Goal: Book appointment/travel/reservation

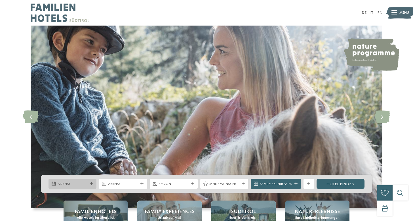
click at [80, 182] on span "Anreise" at bounding box center [73, 183] width 30 height 5
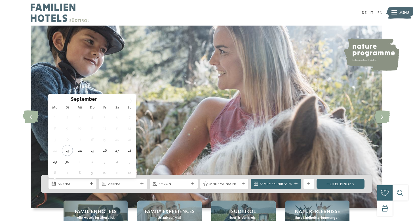
click at [130, 98] on icon at bounding box center [131, 100] width 4 height 4
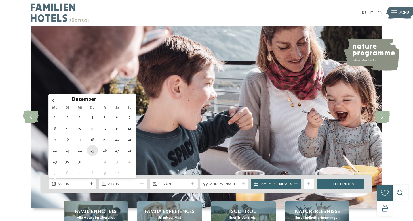
type div "25.12.2025"
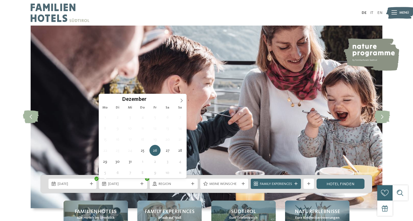
type div "30.12.2025"
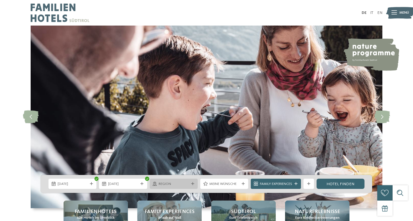
click at [185, 185] on span "Region" at bounding box center [173, 183] width 30 height 5
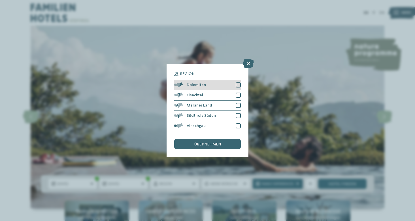
click at [239, 82] on div at bounding box center [238, 84] width 5 height 5
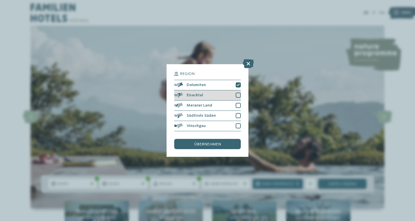
click at [239, 92] on div at bounding box center [238, 94] width 5 height 5
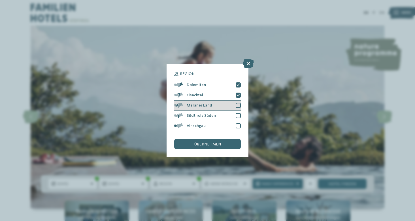
click at [239, 100] on div "Meraner Land" at bounding box center [207, 105] width 66 height 10
click at [239, 113] on div at bounding box center [238, 115] width 5 height 5
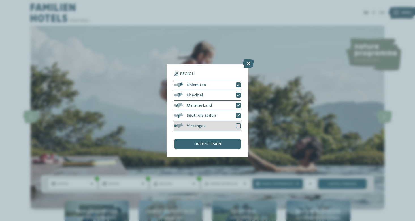
click at [238, 123] on div at bounding box center [238, 125] width 5 height 5
click at [222, 139] on div "übernehmen" at bounding box center [207, 144] width 66 height 10
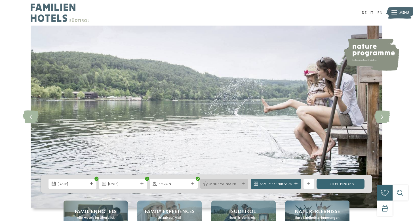
click at [239, 183] on div "Meine Wünsche" at bounding box center [224, 183] width 33 height 5
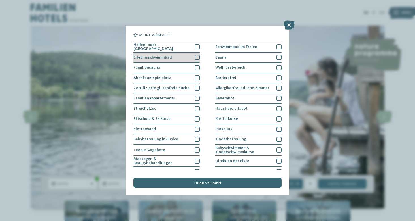
click at [197, 56] on div at bounding box center [197, 57] width 5 height 5
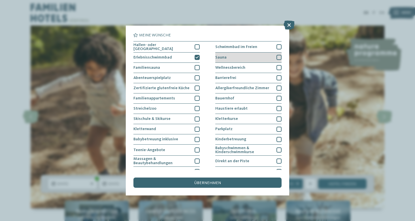
click at [278, 56] on div at bounding box center [279, 57] width 5 height 5
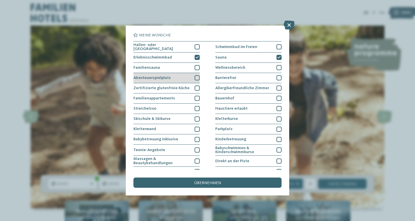
click at [198, 76] on div at bounding box center [197, 77] width 5 height 5
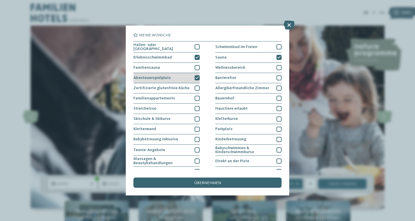
click at [197, 76] on icon at bounding box center [197, 77] width 3 height 3
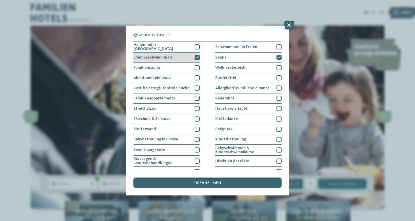
click at [196, 57] on icon at bounding box center [197, 57] width 3 height 3
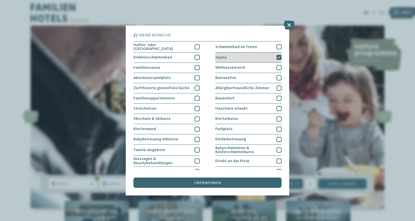
click at [277, 57] on icon at bounding box center [278, 57] width 3 height 3
click at [291, 26] on icon at bounding box center [289, 24] width 11 height 9
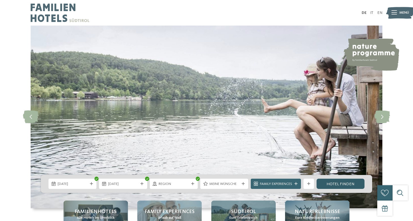
click at [336, 183] on link "Hotel finden" at bounding box center [340, 183] width 48 height 10
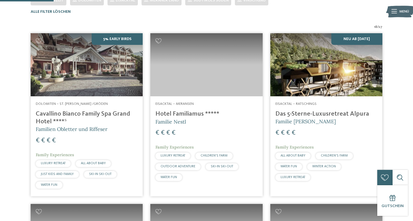
scroll to position [156, 0]
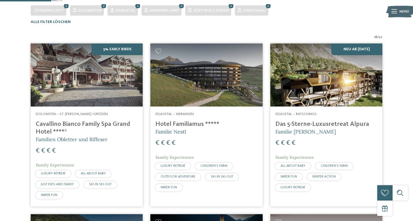
click at [77, 81] on img at bounding box center [87, 74] width 112 height 63
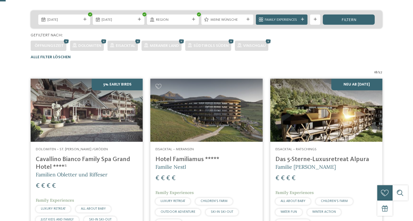
scroll to position [156, 0]
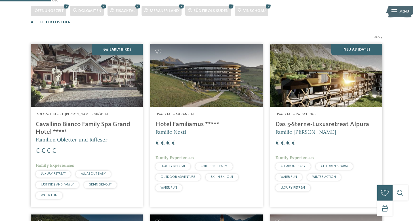
click at [222, 88] on img at bounding box center [206, 75] width 112 height 63
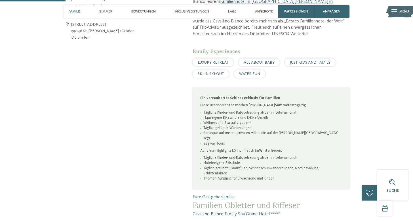
scroll to position [287, 0]
